Goal: Task Accomplishment & Management: Use online tool/utility

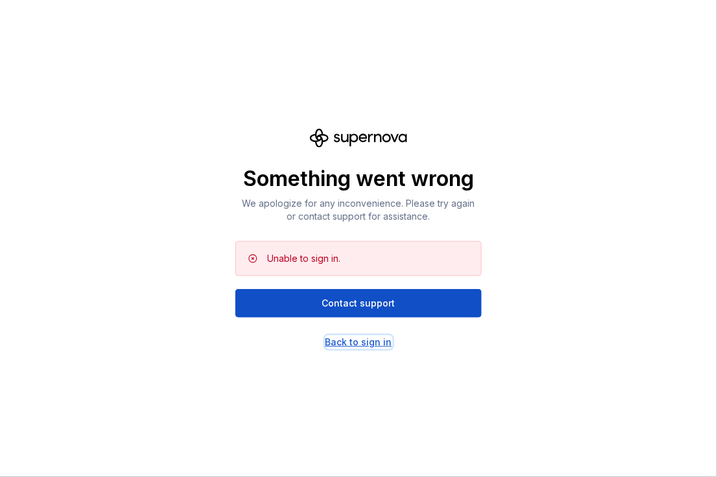
click at [348, 340] on div "Back to sign in" at bounding box center [358, 342] width 67 height 13
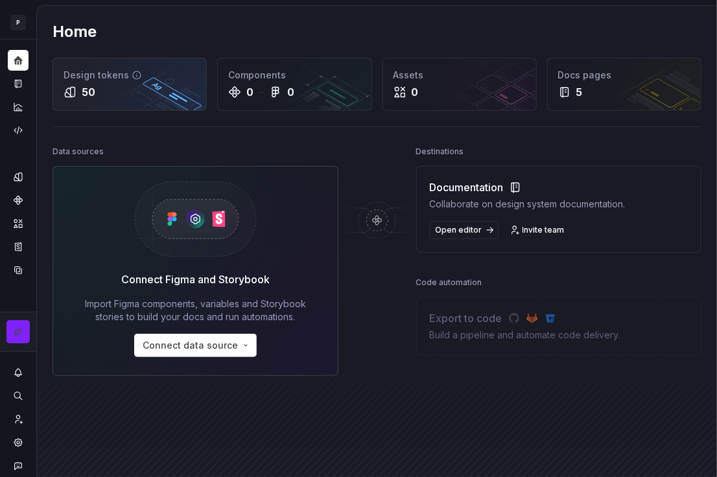
click at [84, 92] on div "50" at bounding box center [89, 92] width 14 height 16
click at [83, 93] on div "50" at bounding box center [89, 92] width 14 height 16
click at [112, 73] on div "Design tokens" at bounding box center [130, 75] width 132 height 13
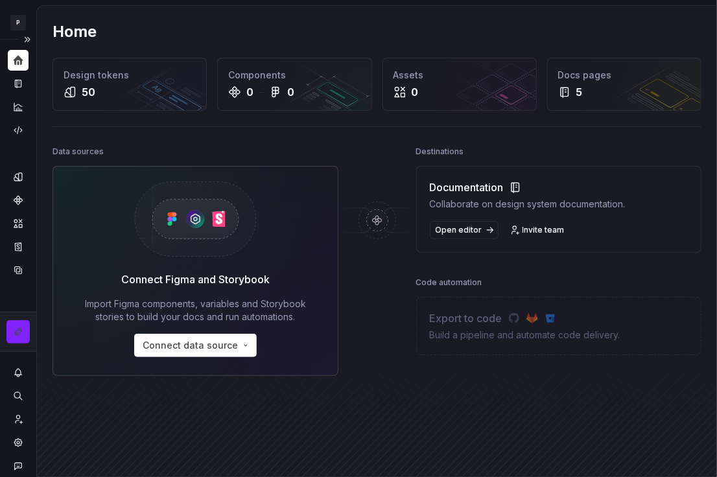
click at [19, 66] on div "Home" at bounding box center [18, 60] width 21 height 21
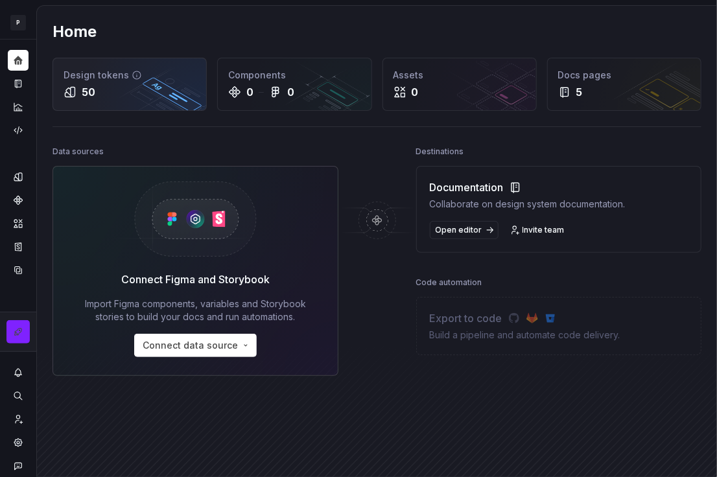
click at [118, 95] on div "50" at bounding box center [130, 92] width 132 height 16
click at [120, 96] on div "50" at bounding box center [130, 92] width 132 height 16
click at [89, 81] on div "Design tokens 50" at bounding box center [129, 84] width 153 height 52
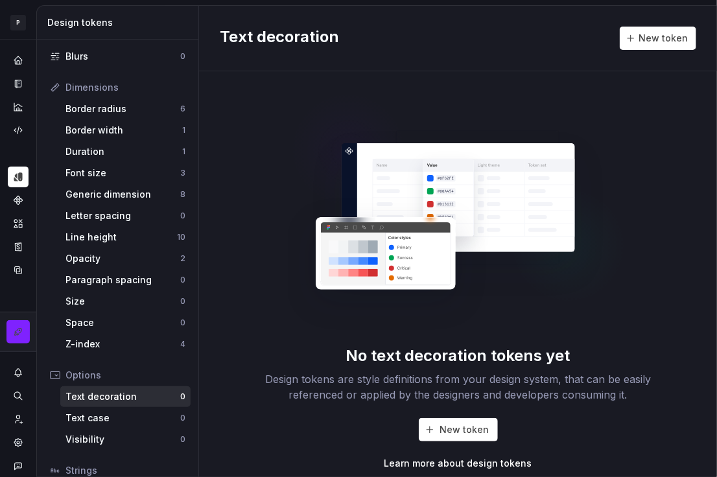
scroll to position [232, 0]
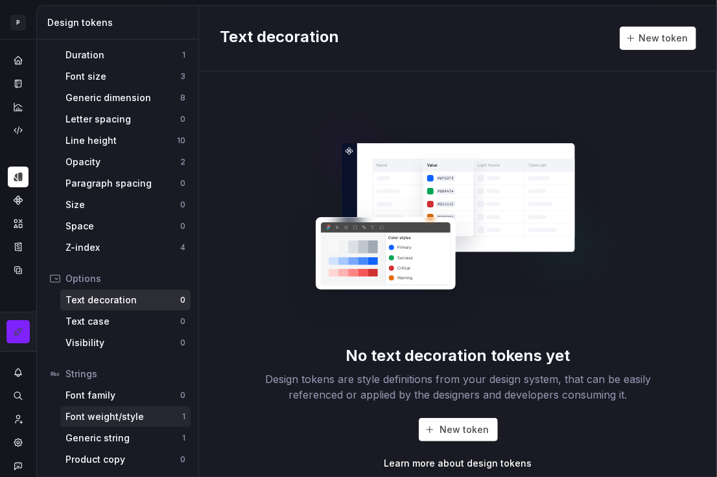
click at [112, 416] on div "Font weight/style" at bounding box center [123, 416] width 117 height 13
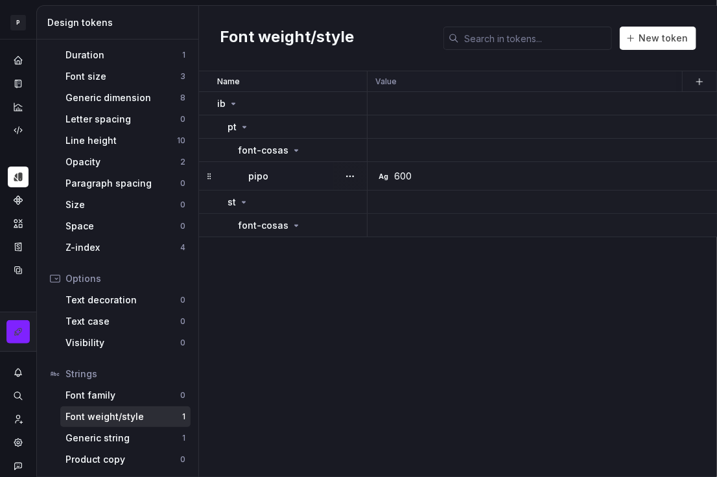
click at [429, 179] on div "Ag 600" at bounding box center [582, 176] width 413 height 13
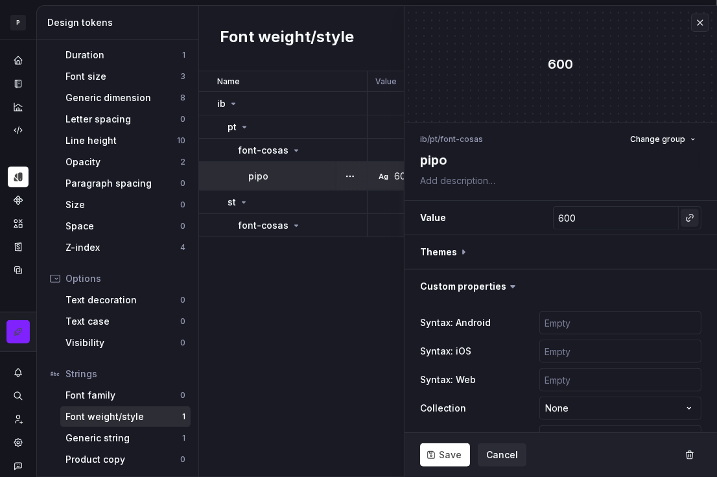
click at [683, 219] on button "button" at bounding box center [690, 218] width 18 height 18
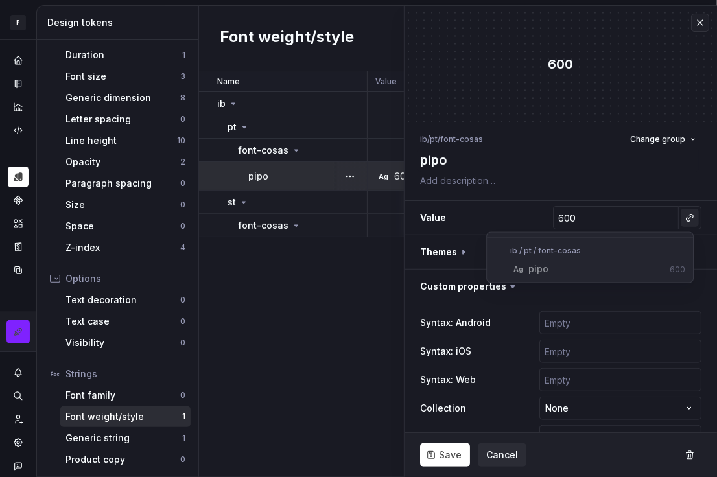
click at [678, 219] on html "P My Design System CL Design system data Design tokens All tokens Collections C…" at bounding box center [358, 238] width 717 height 477
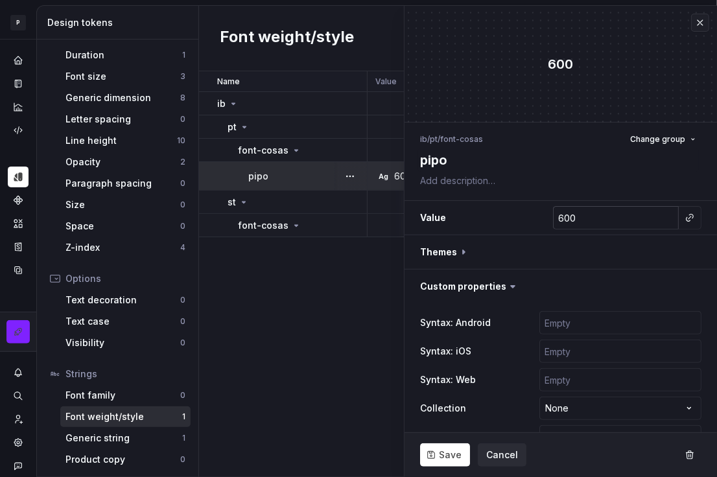
click at [641, 217] on input "600" at bounding box center [616, 217] width 126 height 23
type textarea "*"
click at [315, 312] on div "Name Value Mode 1 Syntax: Android Syntax: iOS global Syntax: Web Mode 2 Mode 3 …" at bounding box center [458, 274] width 518 height 406
click at [321, 306] on div "Name Value Mode 1 Syntax: Android Syntax: iOS global Syntax: Web Mode 2 Mode 3 …" at bounding box center [458, 274] width 518 height 406
click at [696, 27] on button "button" at bounding box center [700, 23] width 18 height 18
